Goal: Task Accomplishment & Management: Manage account settings

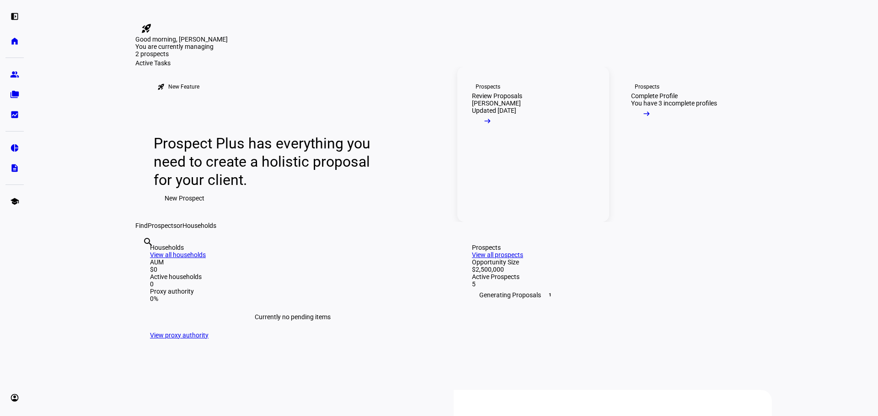
click at [480, 91] on div "Prospects" at bounding box center [487, 86] width 25 height 7
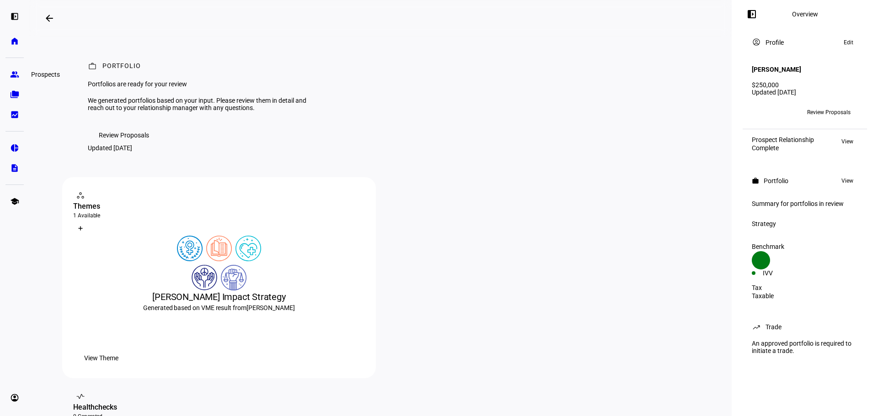
click at [14, 73] on eth-mat-symbol "group" at bounding box center [14, 74] width 9 height 9
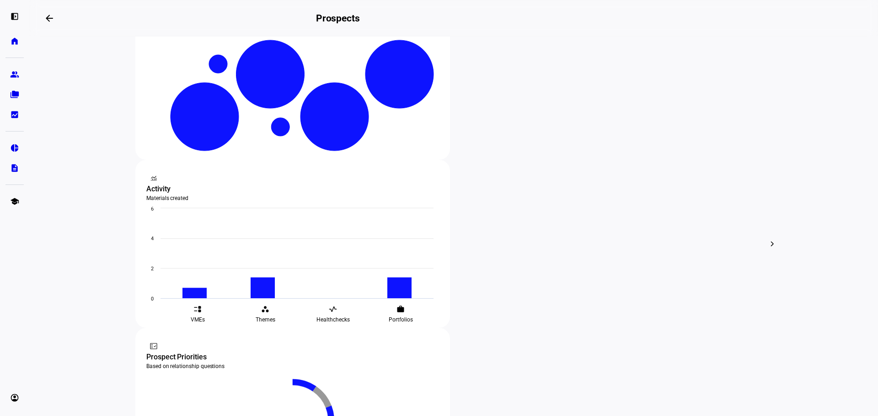
scroll to position [276, 0]
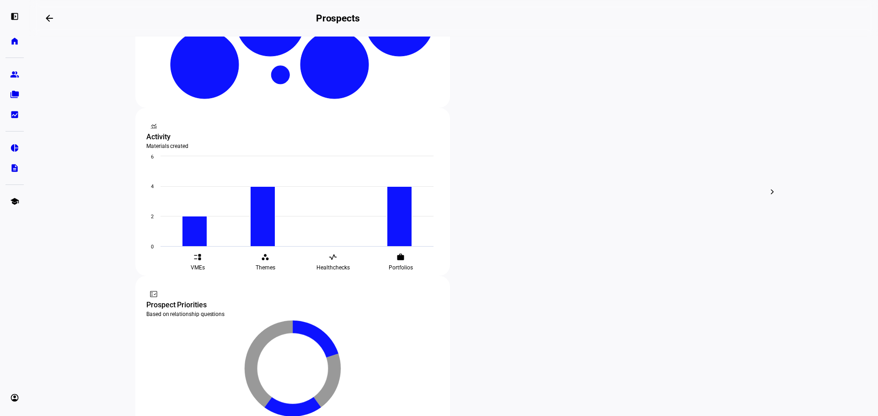
click at [236, 235] on div at bounding box center [439, 208] width 878 height 416
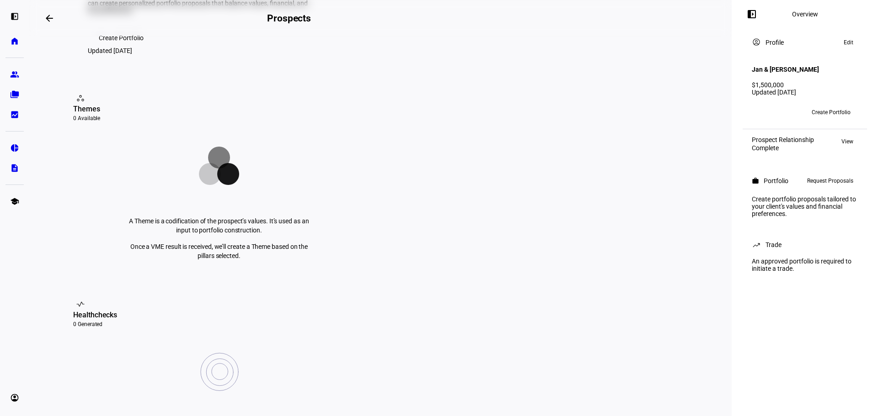
scroll to position [229, 0]
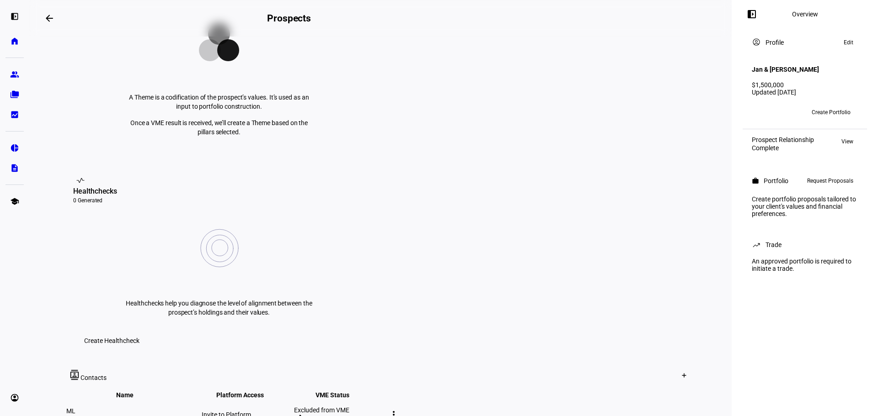
click at [302, 414] on mat-icon "edit" at bounding box center [298, 418] width 8 height 8
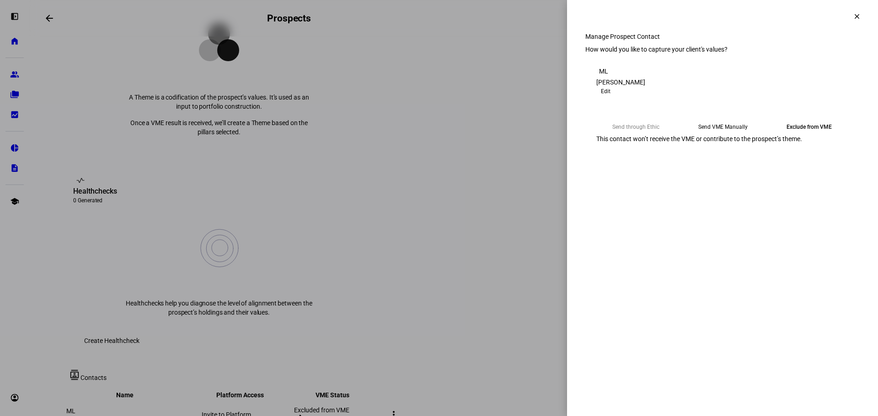
click at [711, 135] on eth-mega-radio-button "Send VME Manually" at bounding box center [723, 127] width 80 height 16
click at [628, 157] on span "Copy Link" at bounding box center [615, 150] width 24 height 15
click at [651, 187] on span "Submit Preferences" at bounding box center [623, 177] width 55 height 18
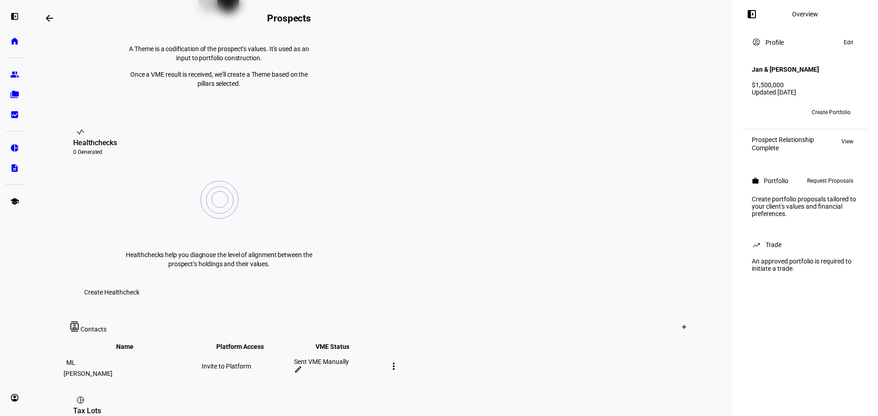
scroll to position [274, 0]
click at [399, 364] on mat-icon "more_vert" at bounding box center [393, 369] width 11 height 11
click at [688, 277] on div "edit Edit contact" at bounding box center [703, 282] width 57 height 12
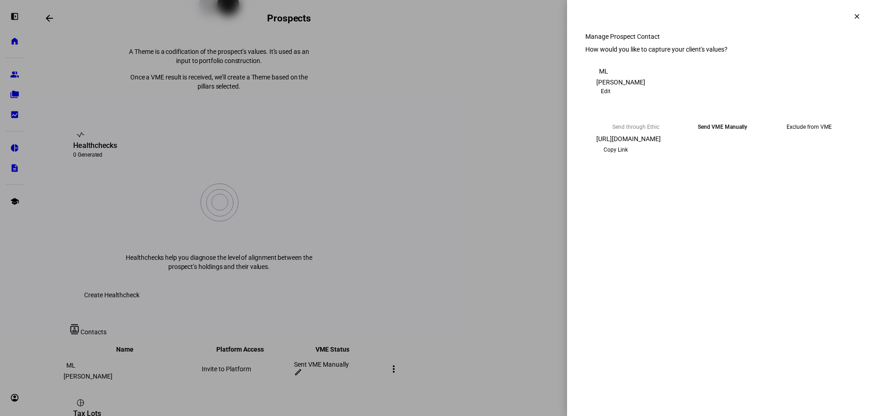
click at [610, 97] on span "Edit" at bounding box center [606, 91] width 10 height 11
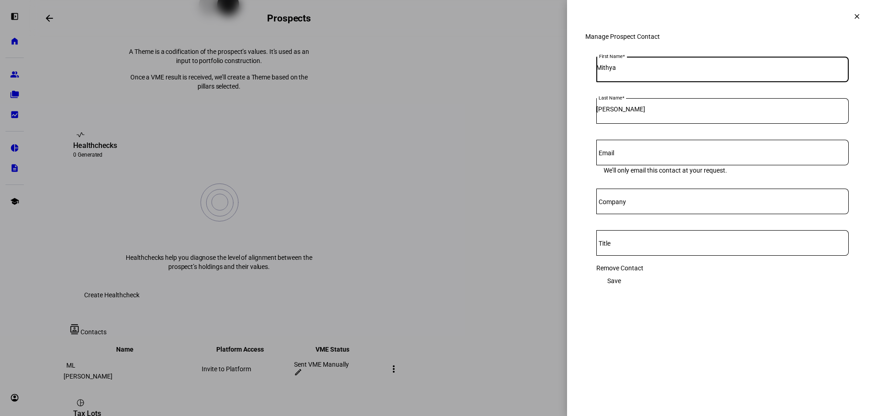
click at [632, 71] on input "Mithya" at bounding box center [722, 67] width 252 height 7
drag, startPoint x: 654, startPoint y: 91, endPoint x: 629, endPoint y: 86, distance: 26.0
click at [629, 82] on div "[PERSON_NAME] and JAn" at bounding box center [722, 70] width 252 height 26
drag, startPoint x: 625, startPoint y: 86, endPoint x: 662, endPoint y: 83, distance: 37.1
click at [662, 71] on input "[PERSON_NAME] and JAn" at bounding box center [722, 67] width 252 height 7
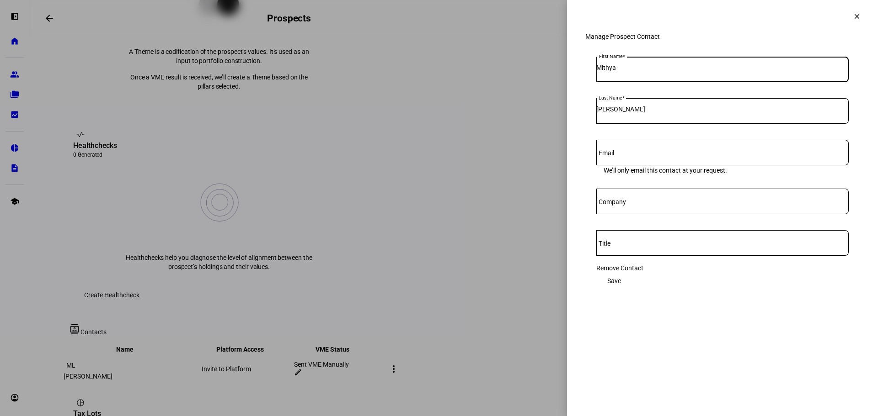
type input "Mithya"
click at [720, 371] on eth-side-overlay-container "clear Manage Prospect Contact First Name [PERSON_NAME] Last Name [PERSON_NAME] …" at bounding box center [722, 208] width 311 height 416
click at [848, 16] on span at bounding box center [857, 16] width 22 height 22
